Goal: Navigation & Orientation: Find specific page/section

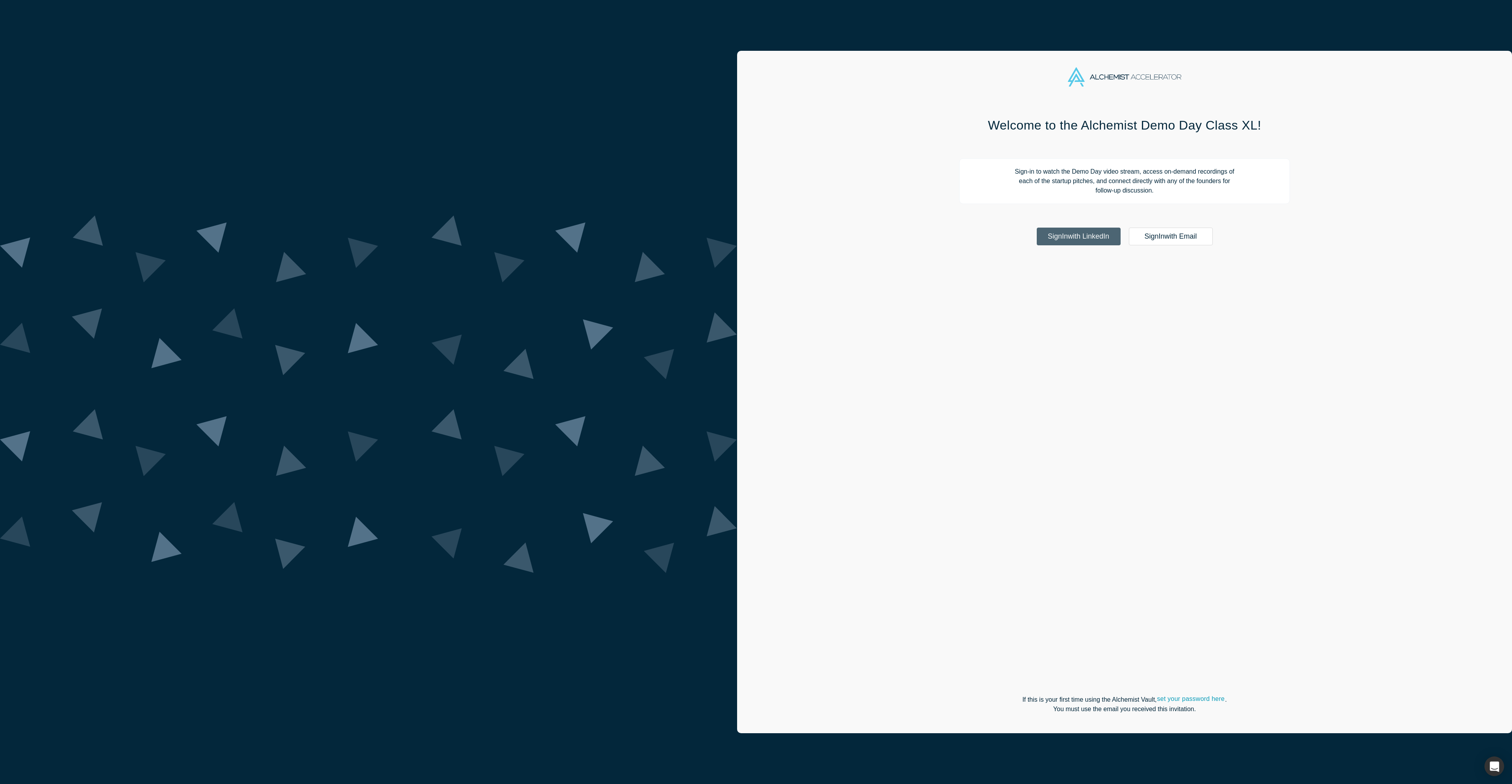
click at [1037, 238] on link "Sign In with LinkedIn" at bounding box center [1078, 236] width 84 height 18
